Goal: Contribute content

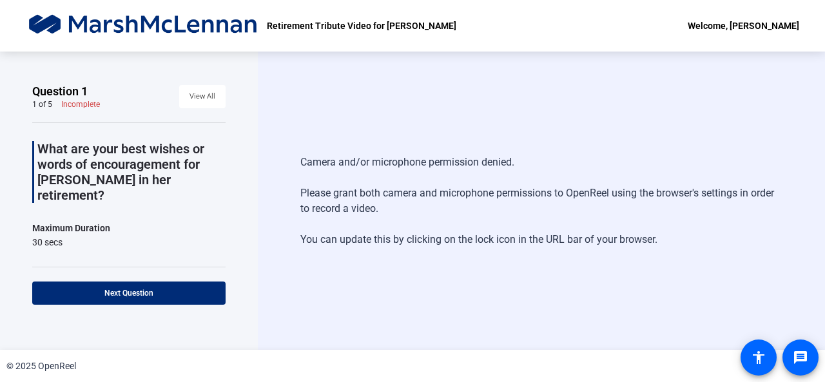
drag, startPoint x: 629, startPoint y: 9, endPoint x: 564, endPoint y: 144, distance: 149.3
click at [564, 144] on div "Camera and/or microphone permission denied. Please grant both camera and microp…" at bounding box center [541, 201] width 482 height 119
click at [193, 43] on div "Retirement Tribute Video for [PERSON_NAME] Welcome, [PERSON_NAME]" at bounding box center [412, 26] width 825 height 52
click at [441, 88] on div "Camera and/or microphone permission denied. Please grant both camera and microp…" at bounding box center [541, 201] width 567 height 298
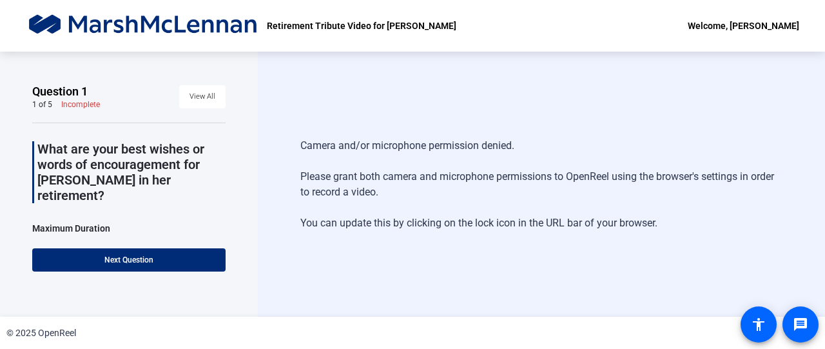
click at [408, 106] on div "Camera and/or microphone permission denied. Please grant both camera and microp…" at bounding box center [541, 184] width 567 height 265
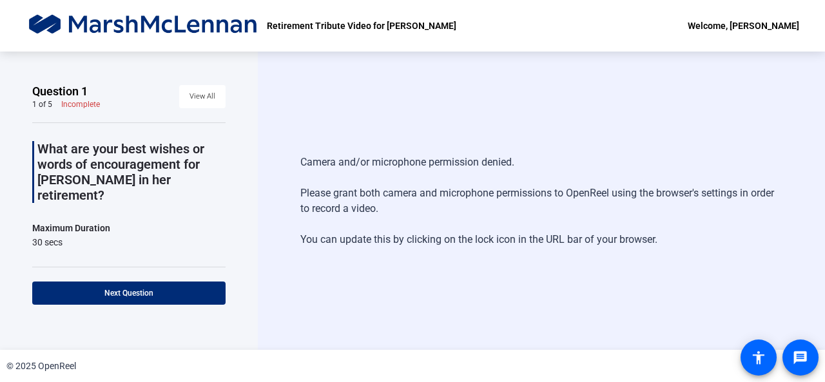
click at [466, 231] on div "Camera and/or microphone permission denied. Please grant both camera and microp…" at bounding box center [541, 201] width 482 height 119
click at [394, 173] on div "Camera and/or microphone permission denied. Please grant both camera and microp…" at bounding box center [541, 201] width 482 height 119
click at [481, 43] on div "Retirement Tribute Video for [PERSON_NAME] Welcome, [PERSON_NAME]" at bounding box center [412, 26] width 825 height 52
click at [452, 254] on div "Camera and/or microphone permission denied. Please grant both camera and microp…" at bounding box center [541, 201] width 482 height 119
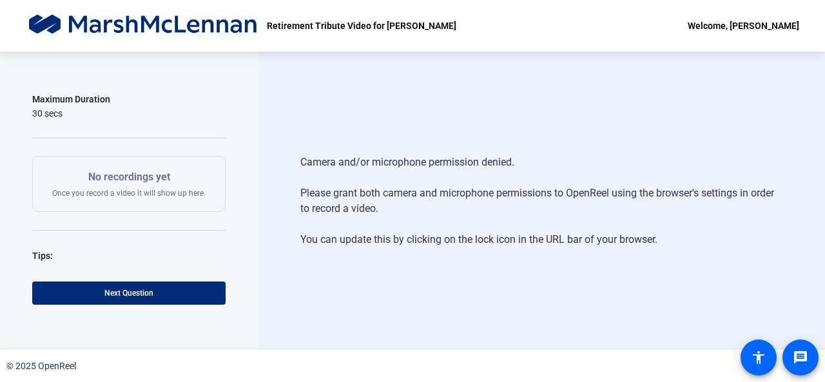
scroll to position [157, 0]
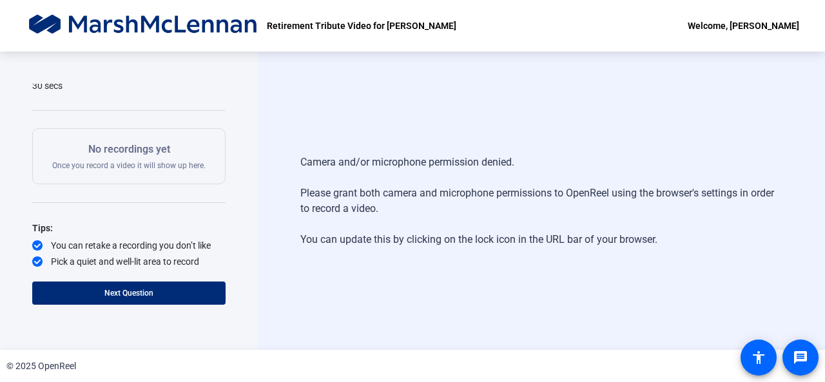
click at [426, 159] on div "Camera and/or microphone permission denied. Please grant both camera and microp…" at bounding box center [541, 201] width 482 height 119
click at [423, 110] on div "Camera and/or microphone permission denied. Please grant both camera and microp…" at bounding box center [541, 201] width 567 height 298
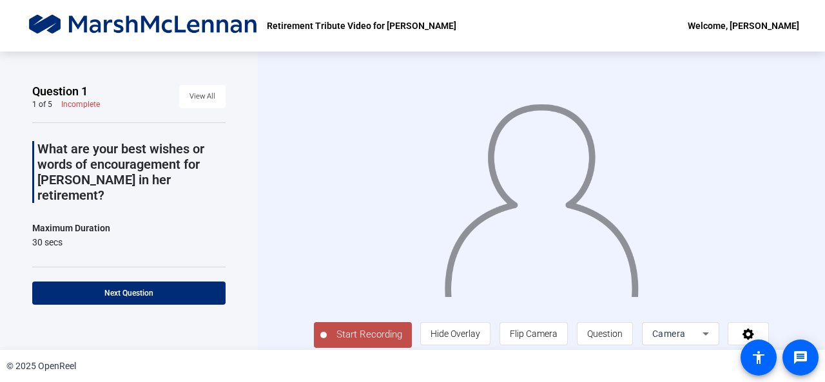
click at [630, 28] on div "Retirement Tribute Video for [PERSON_NAME] Welcome, [PERSON_NAME]" at bounding box center [412, 26] width 825 height 52
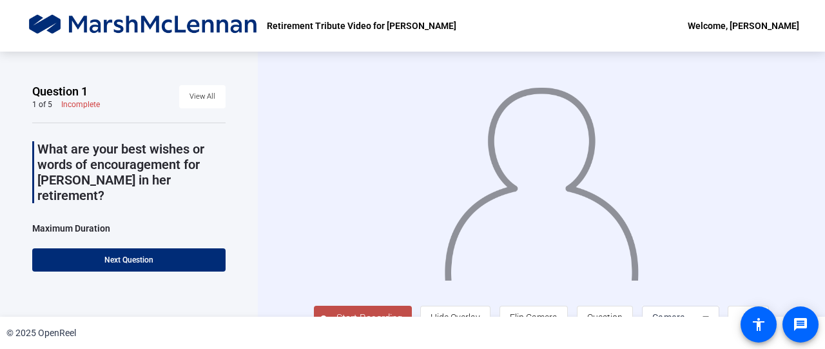
click at [496, 46] on div "Retirement Tribute Video for [PERSON_NAME] Welcome, [PERSON_NAME]" at bounding box center [412, 26] width 825 height 52
